Goal: Information Seeking & Learning: Learn about a topic

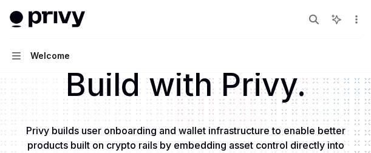
scroll to position [41, 0]
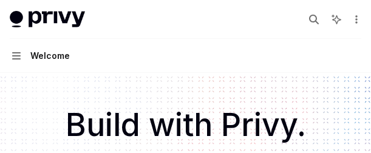
click at [147, 49] on button "Navigation Welcome" at bounding box center [185, 56] width 371 height 34
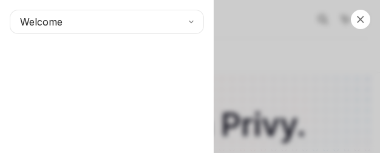
click at [343, 134] on div "Close navigation Welcome" at bounding box center [190, 76] width 380 height 153
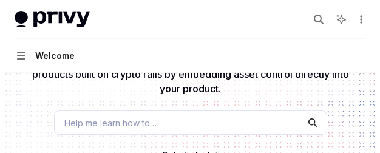
scroll to position [162, 0]
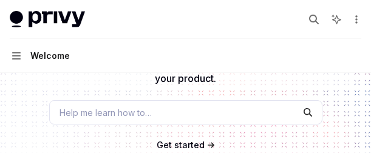
click at [172, 55] on button "Navigation Welcome" at bounding box center [185, 56] width 371 height 34
type textarea "*"
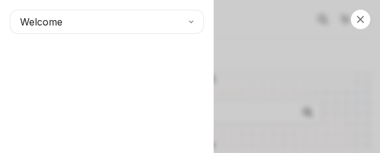
click at [206, 84] on div "Welcome" at bounding box center [107, 76] width 214 height 153
click at [40, 106] on div "Welcome" at bounding box center [107, 76] width 214 height 153
click at [151, 57] on div "Welcome" at bounding box center [107, 76] width 214 height 153
